Goal: Find specific page/section: Find specific page/section

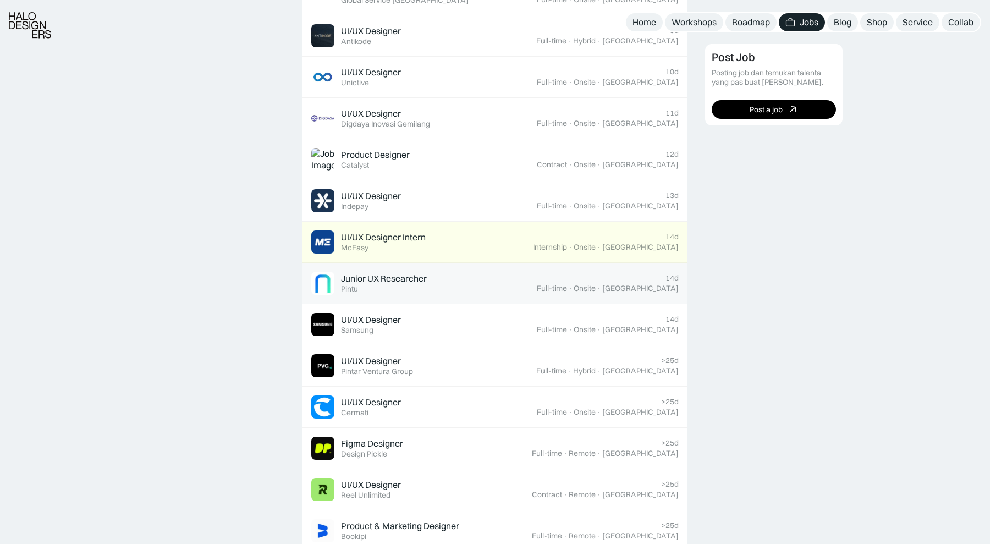
scroll to position [502, 0]
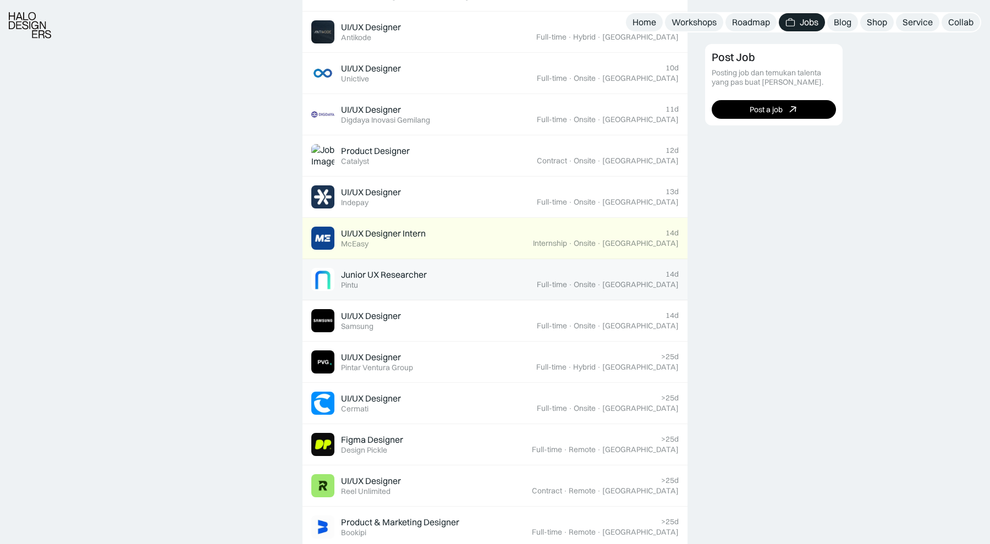
click at [453, 283] on div "Junior UX Researcher Featured Pintu" at bounding box center [424, 279] width 226 height 23
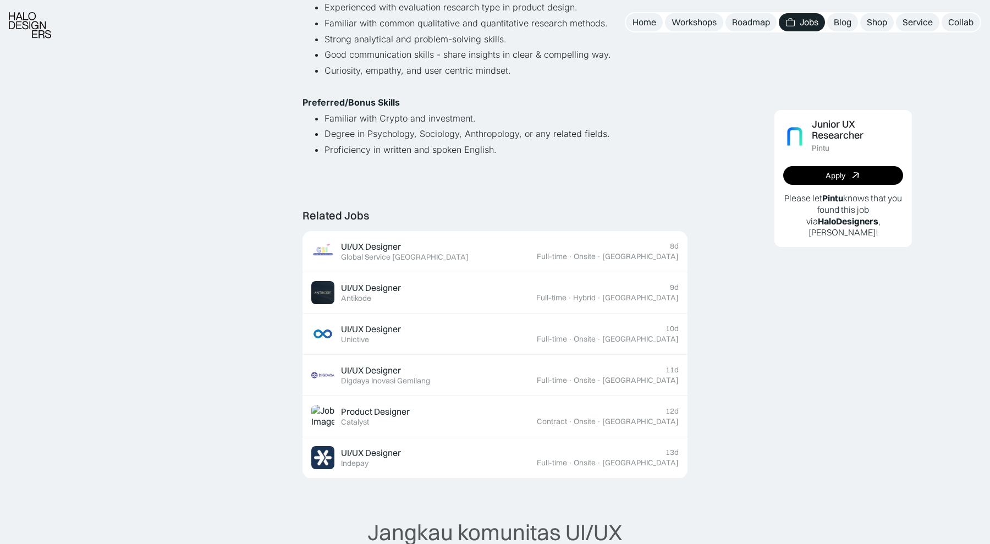
scroll to position [487, 0]
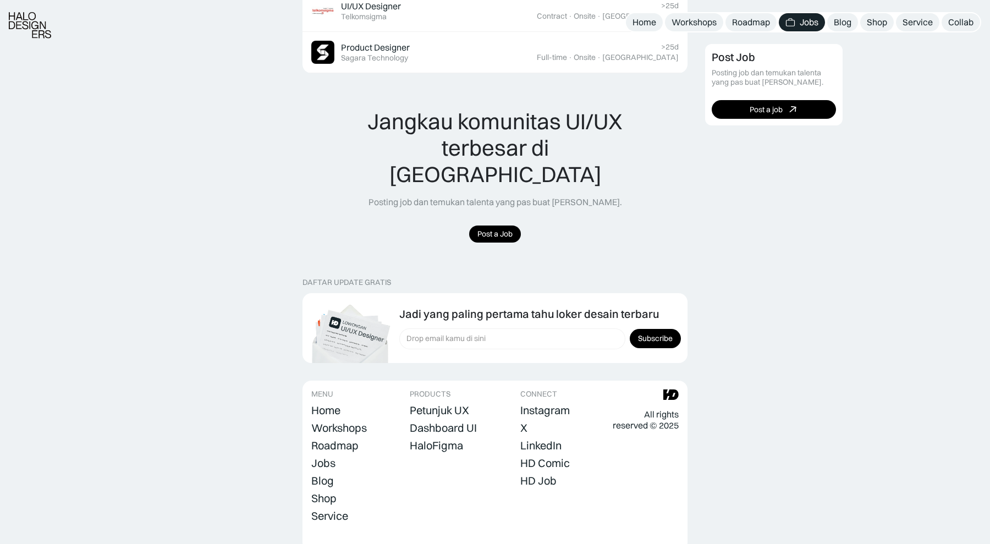
scroll to position [1084, 0]
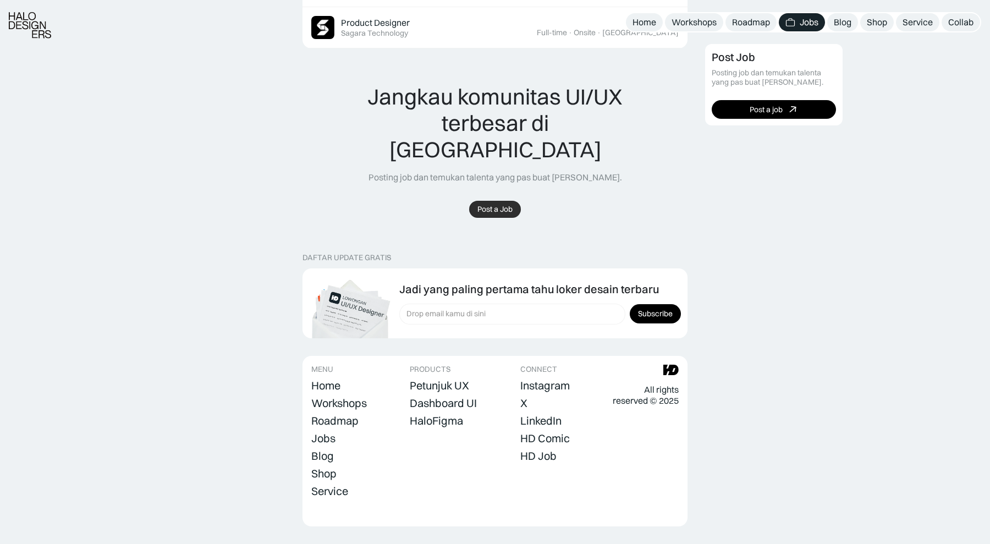
click at [510, 205] on div "Post a Job" at bounding box center [494, 209] width 35 height 9
